Goal: Transaction & Acquisition: Purchase product/service

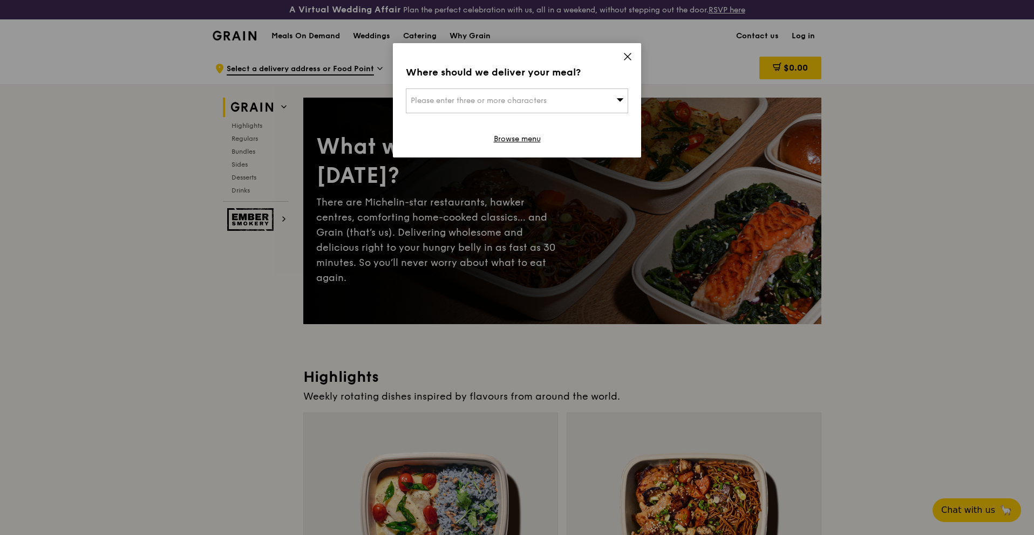
click at [535, 101] on span "Please enter three or more characters" at bounding box center [479, 100] width 136 height 9
click at [526, 100] on input "search" at bounding box center [516, 101] width 221 height 24
type input "7"
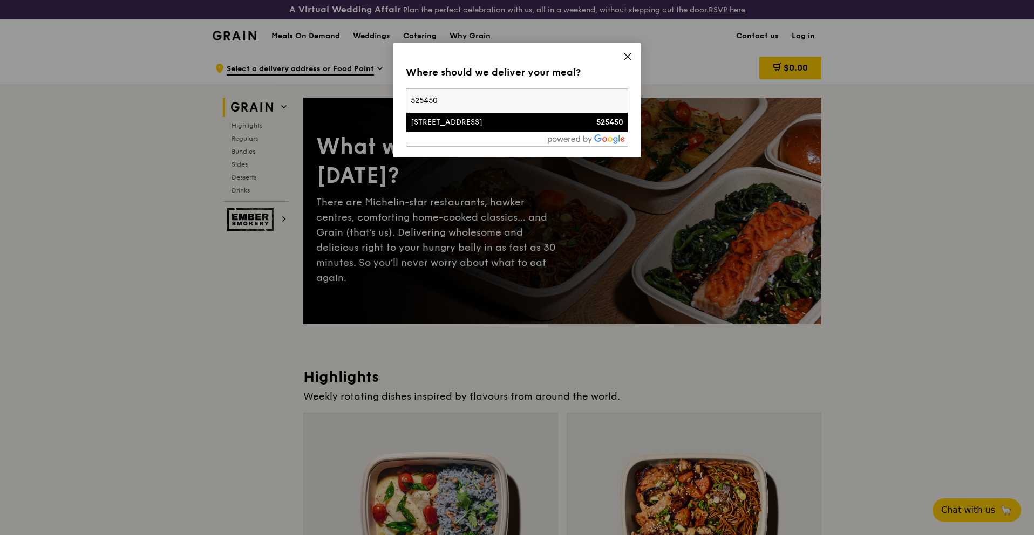
type input "525450"
click at [502, 118] on div "[STREET_ADDRESS]" at bounding box center [491, 122] width 160 height 11
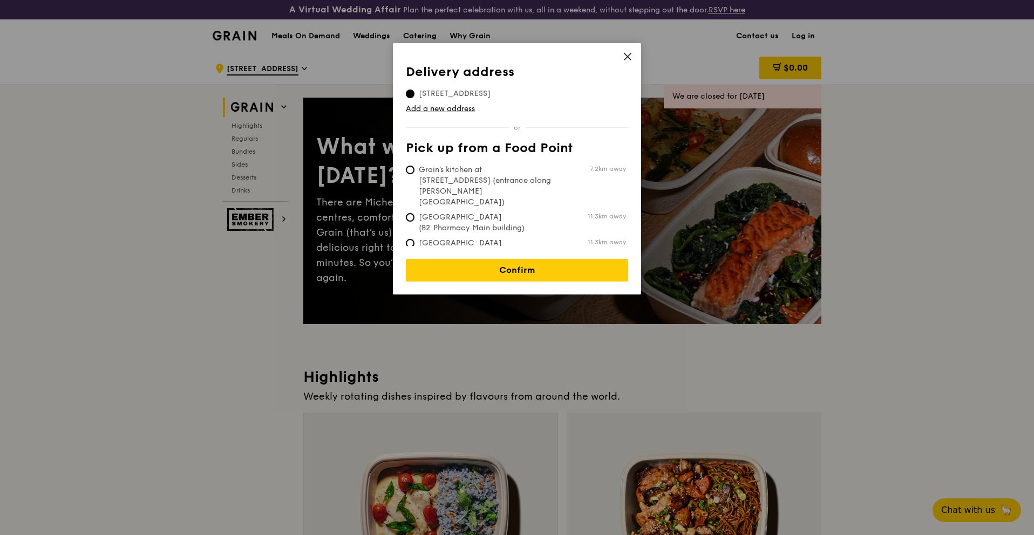
click at [626, 54] on icon at bounding box center [628, 57] width 10 height 10
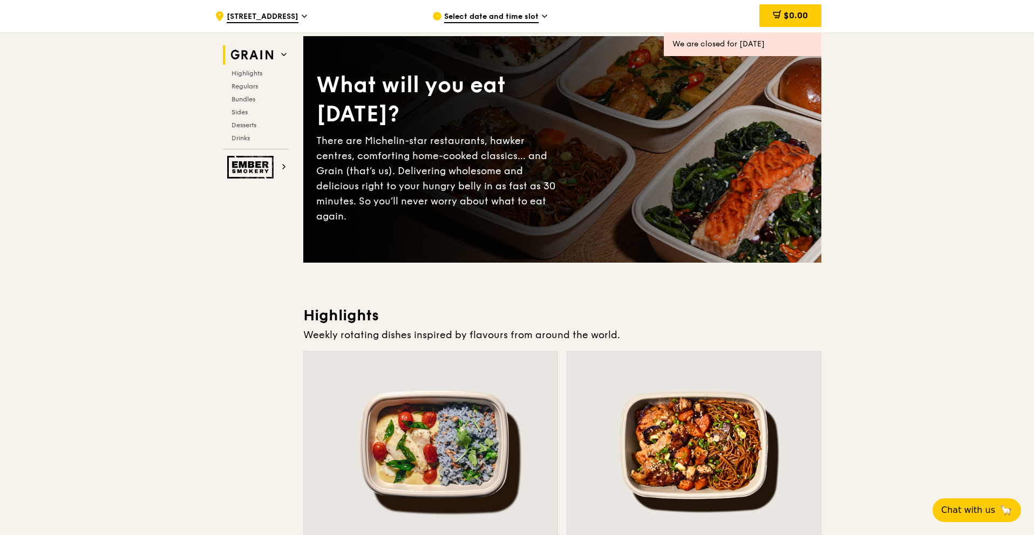
click at [622, 317] on h3 "Highlights" at bounding box center [562, 315] width 518 height 19
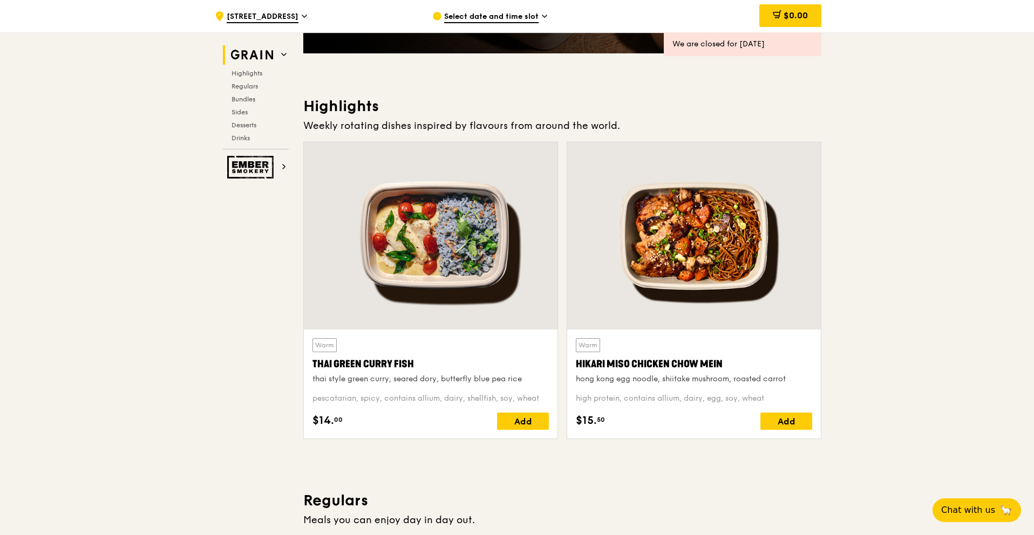
click at [563, 327] on div "Warm Hikari Miso Chicken Chow Mein hong kong egg noodle, shiitake mushroom, roa…" at bounding box center [693, 295] width 263 height 306
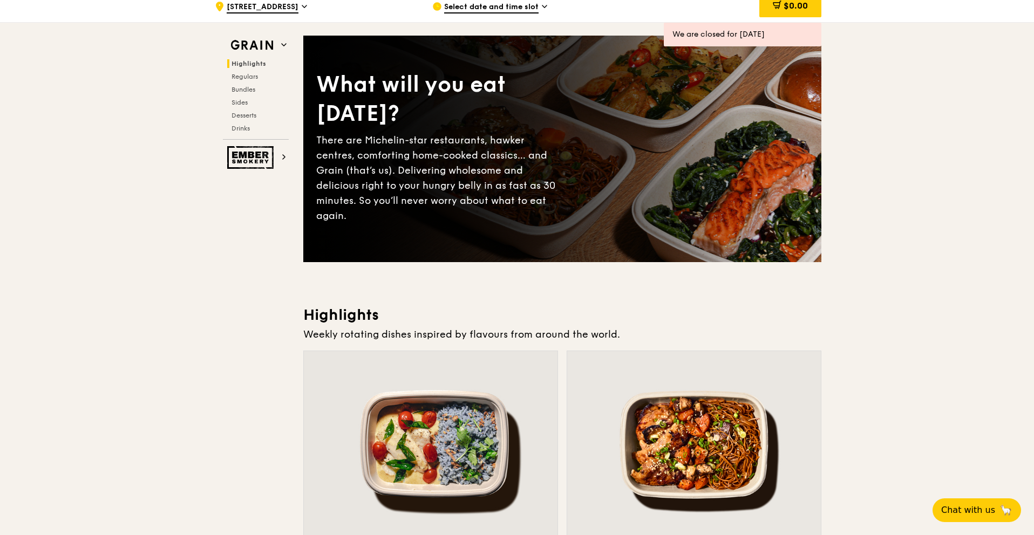
scroll to position [0, 0]
